Goal: Task Accomplishment & Management: Manage account settings

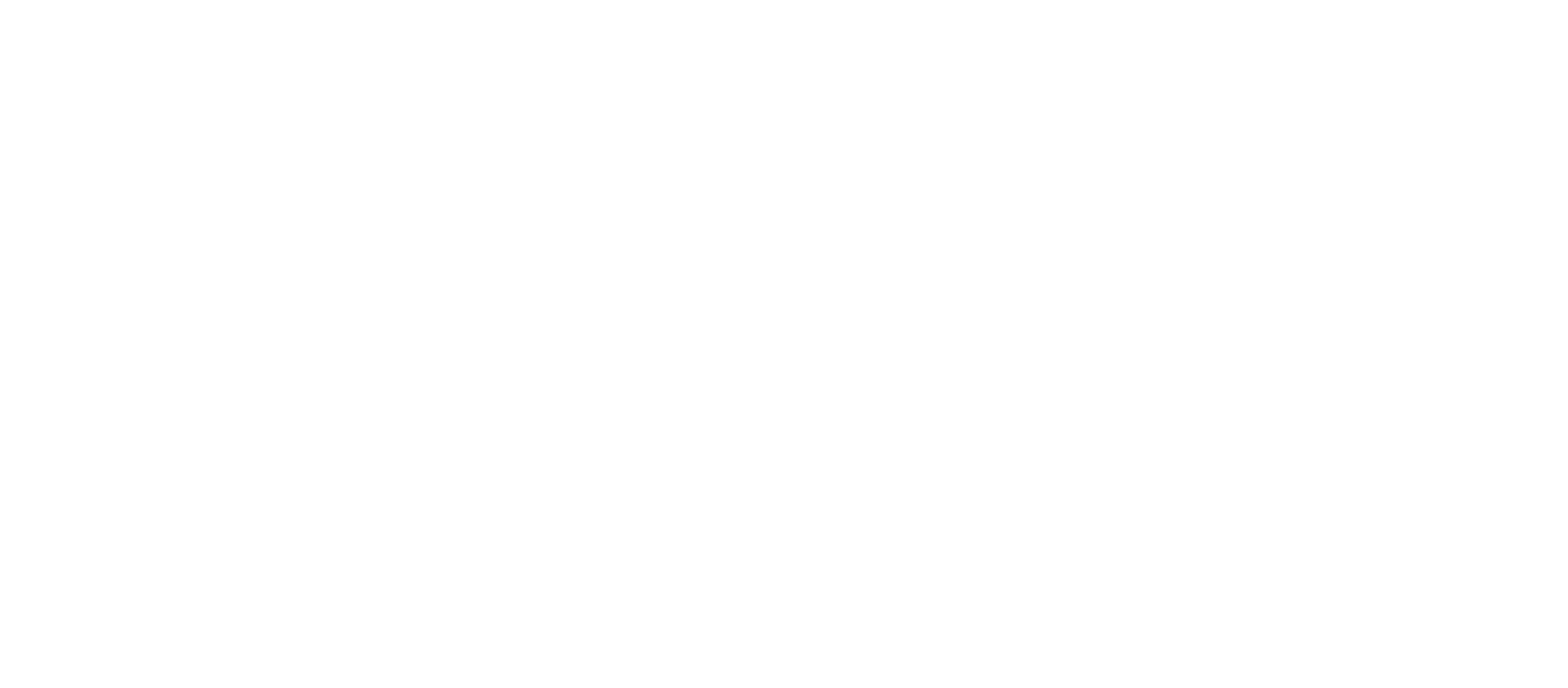
scroll to position [333, 0]
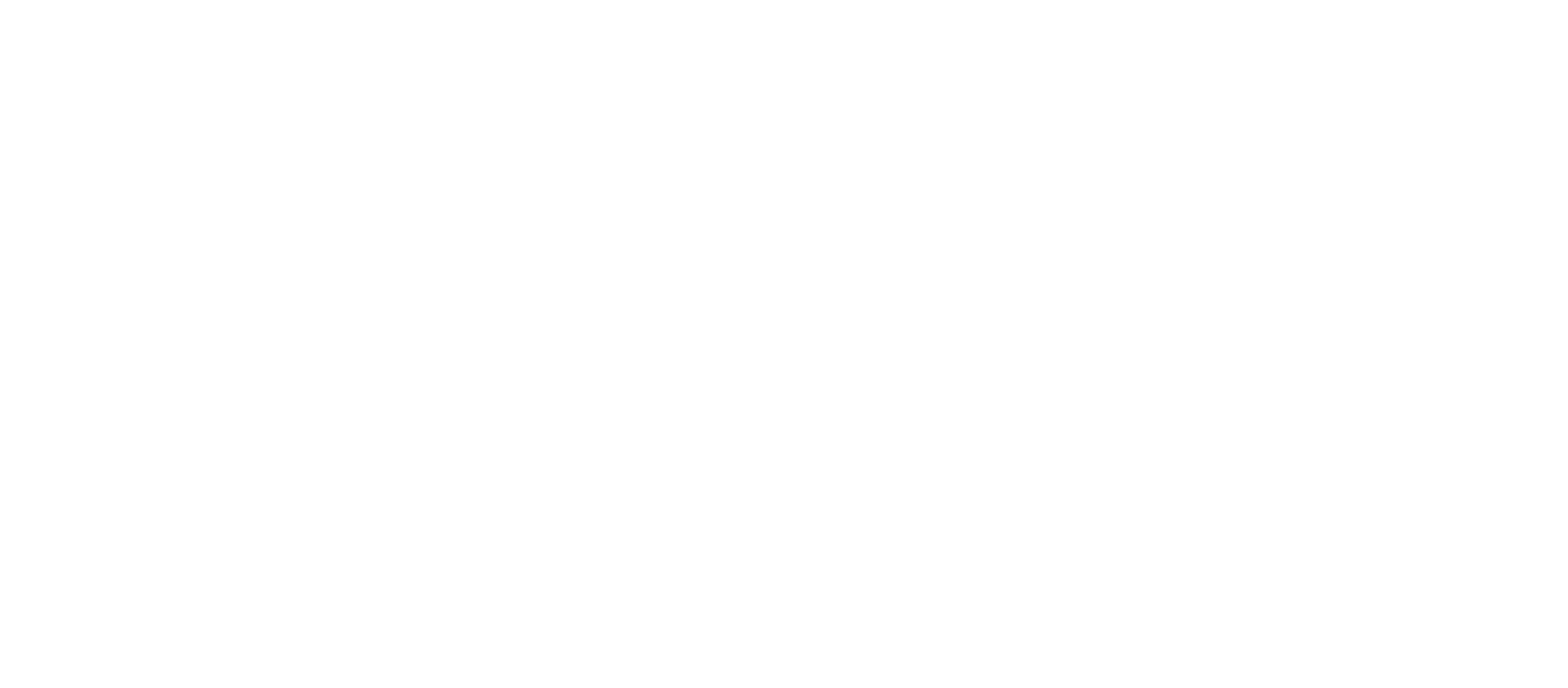
scroll to position [506, 0]
type textarea "**********"
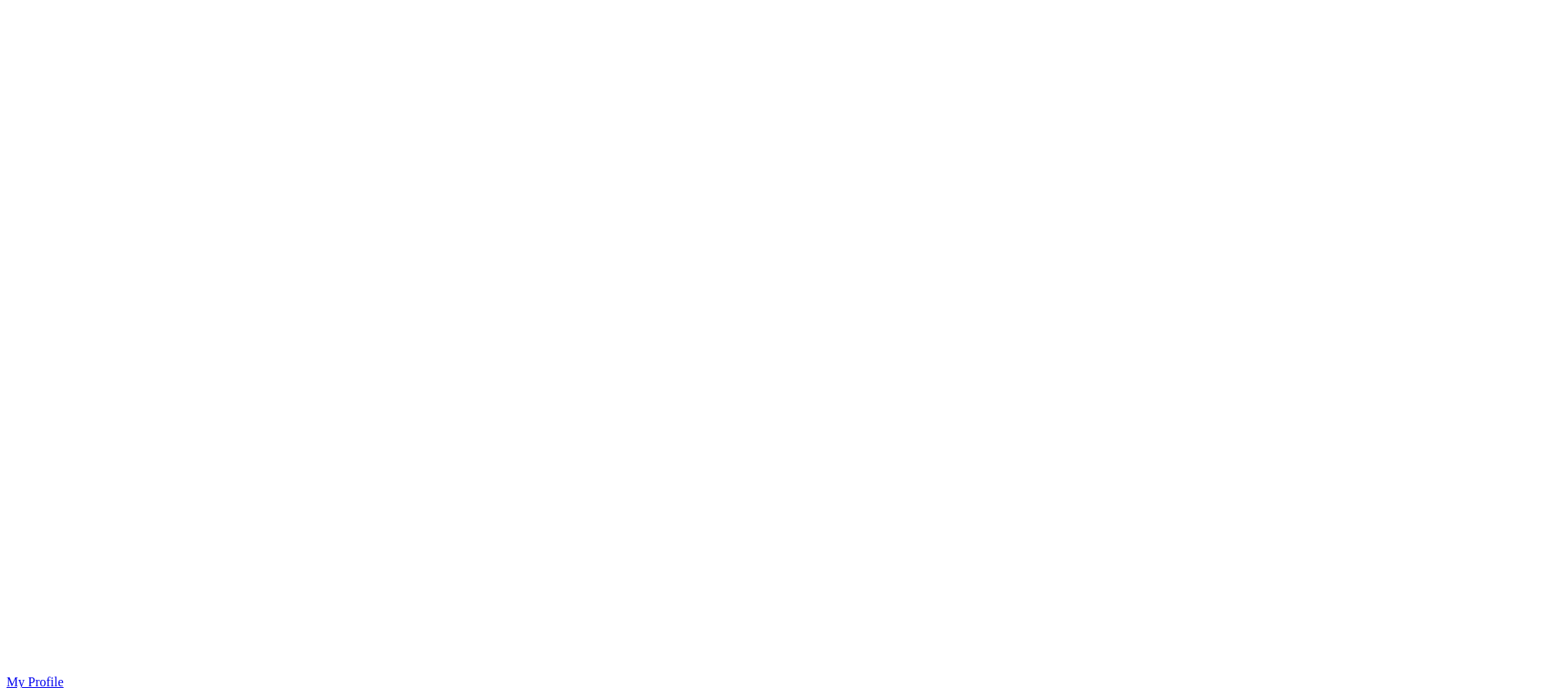
scroll to position [1179, 0]
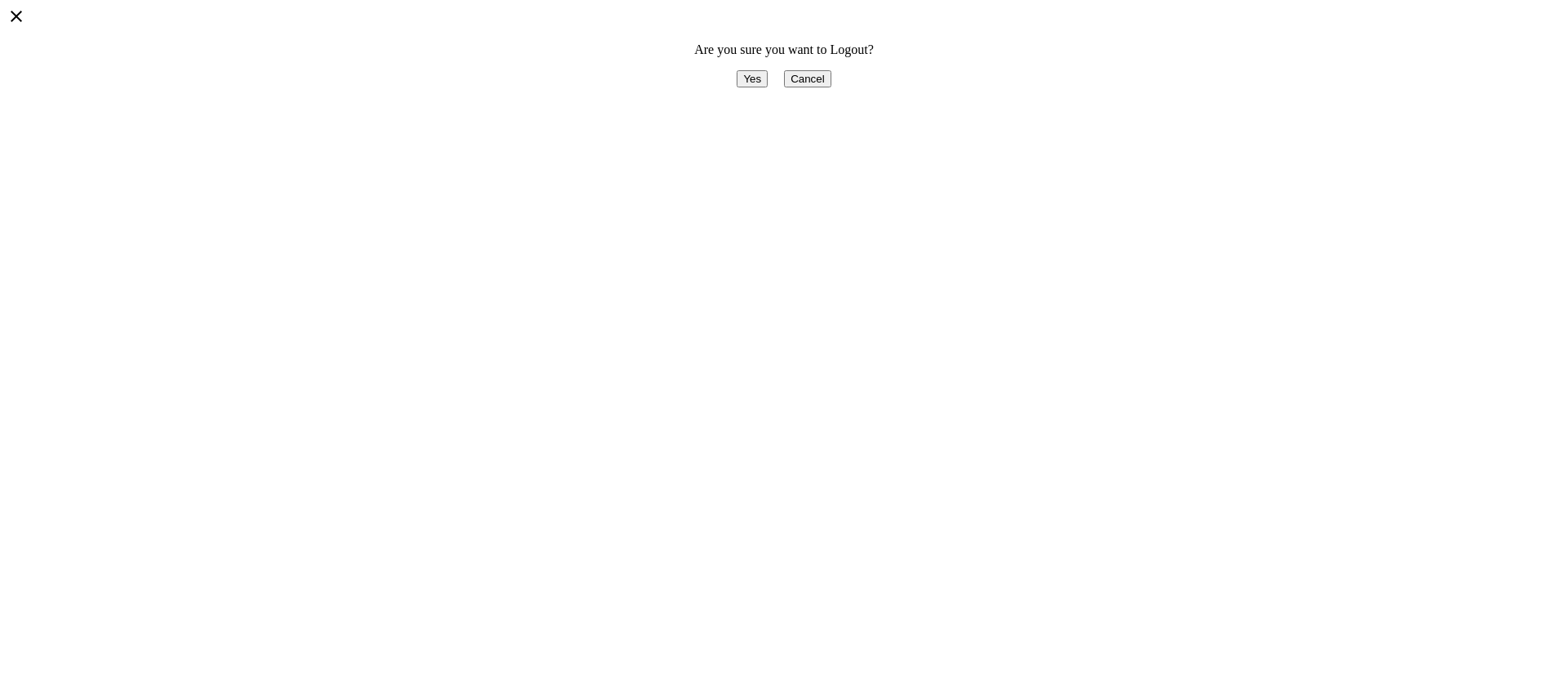
click at [737, 87] on button "Yes" at bounding box center [752, 79] width 31 height 17
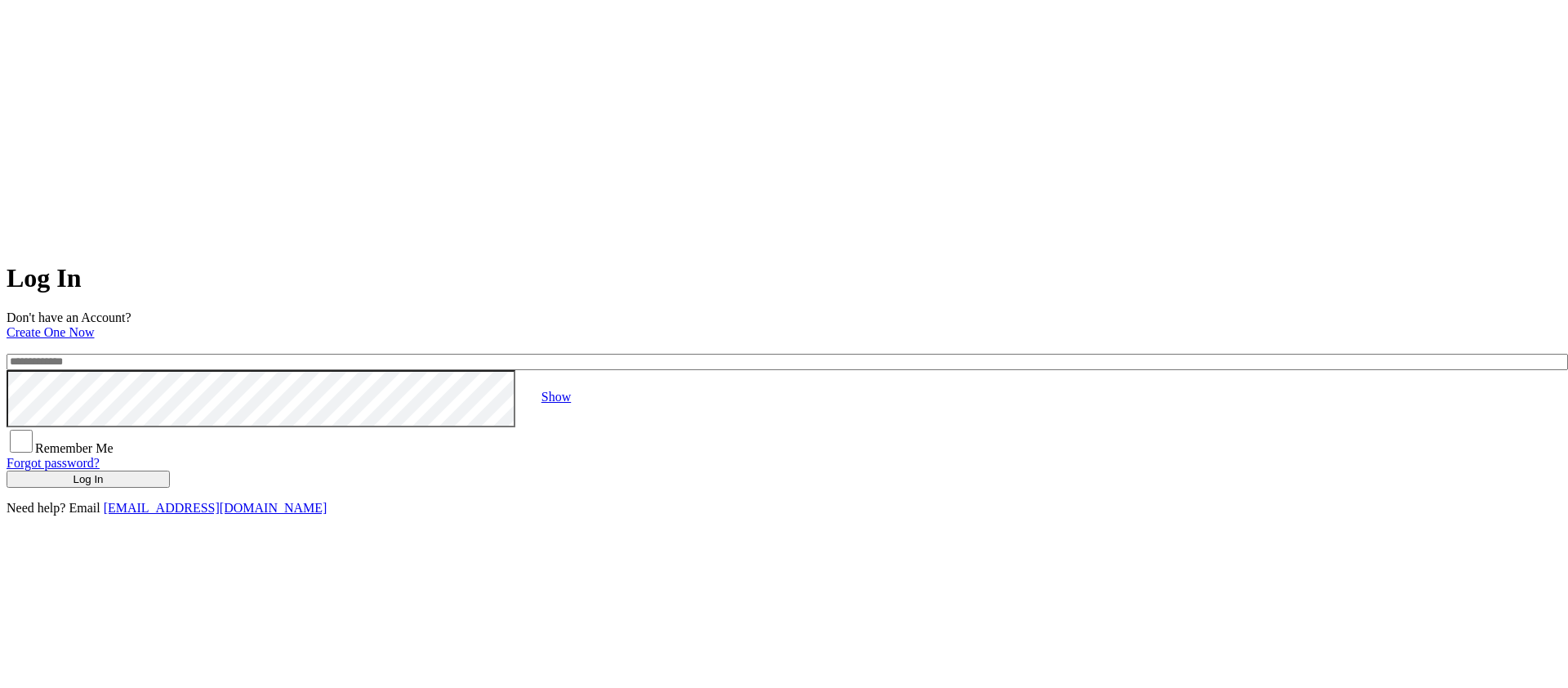
scroll to position [19, 0]
